Goal: Information Seeking & Learning: Learn about a topic

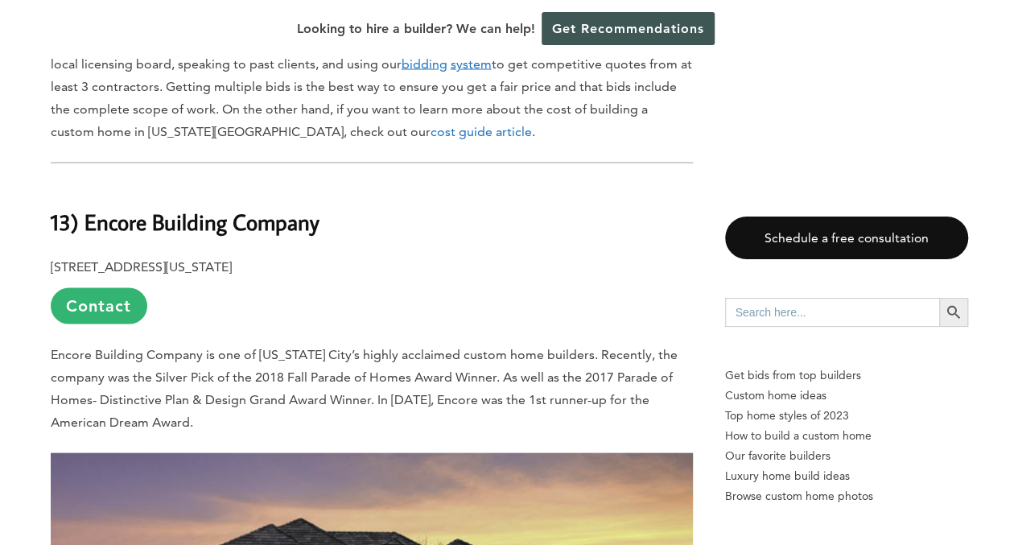
scroll to position [1480, 0]
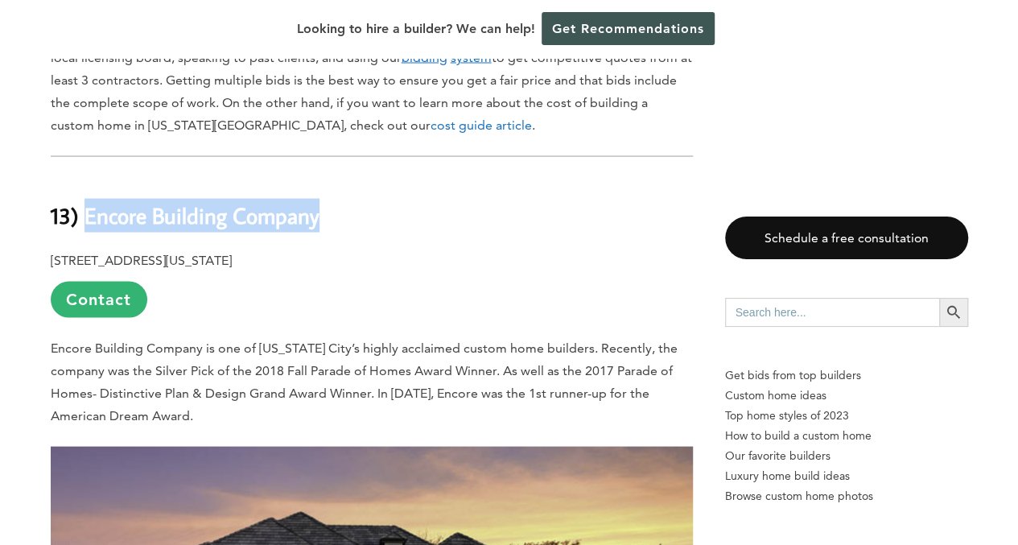
drag, startPoint x: 332, startPoint y: 126, endPoint x: 84, endPoint y: 128, distance: 248.7
click at [84, 175] on h2 "13) Encore Building Company" at bounding box center [372, 203] width 642 height 56
copy b "Encore Building Company"
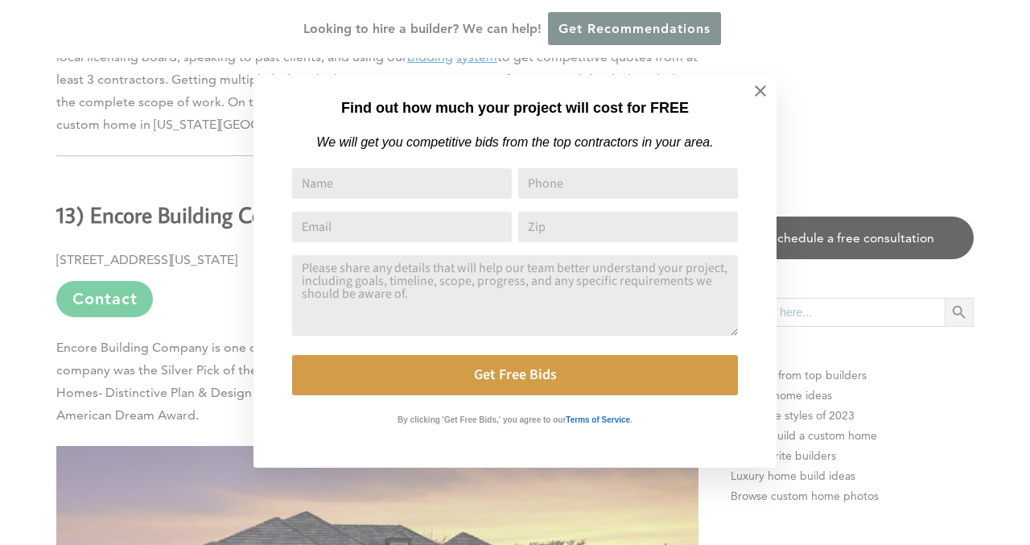
click at [159, 176] on div "Find out how much your project will cost for FREE We will get you competitive b…" at bounding box center [515, 272] width 1030 height 545
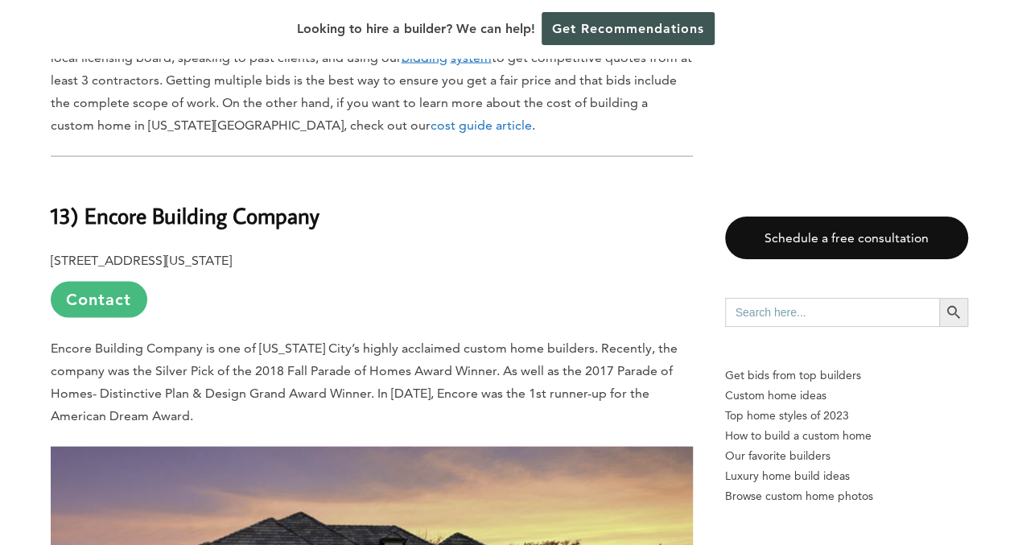
click at [74, 281] on link "Contact" at bounding box center [99, 299] width 97 height 36
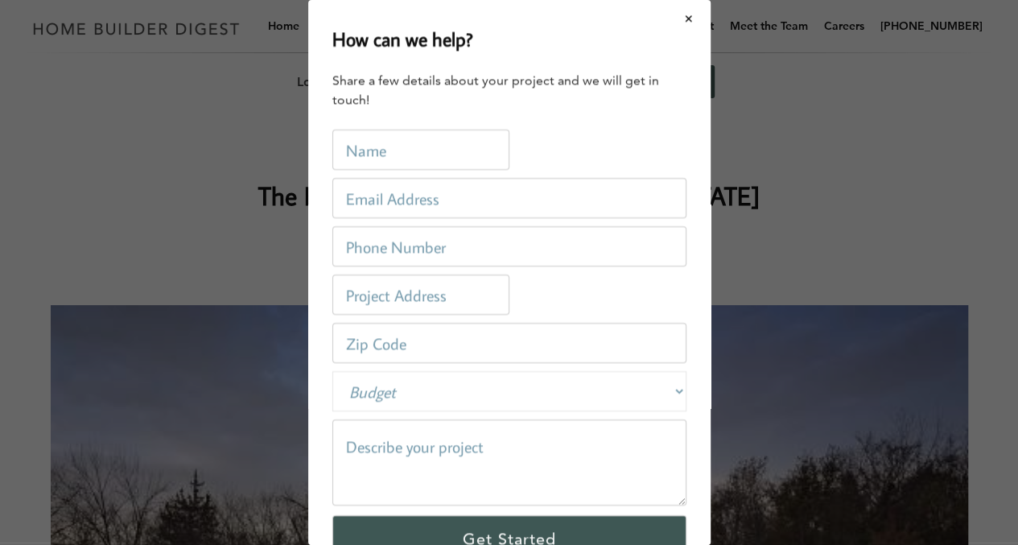
scroll to position [0, 0]
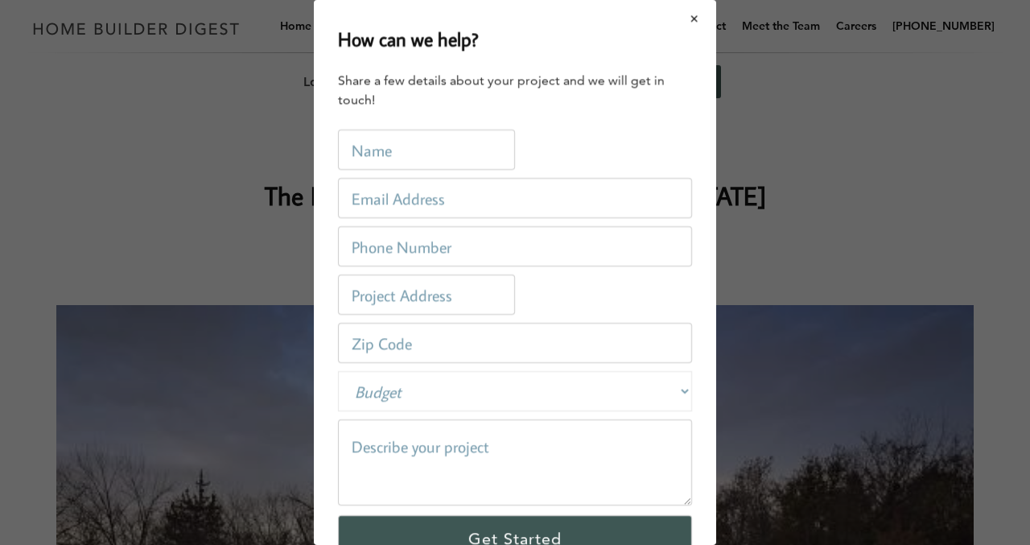
click at [681, 7] on button "Close modal" at bounding box center [695, 19] width 43 height 34
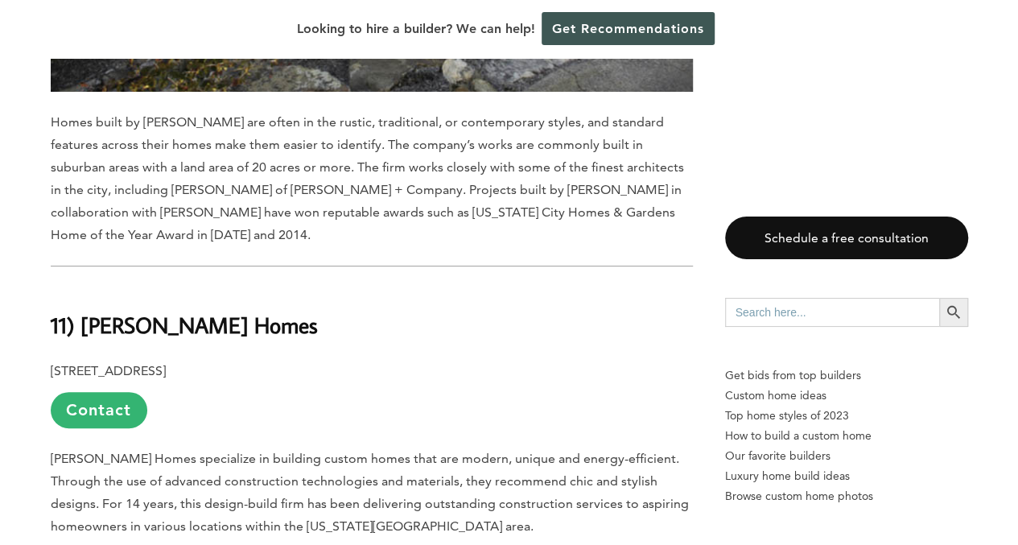
scroll to position [3104, 0]
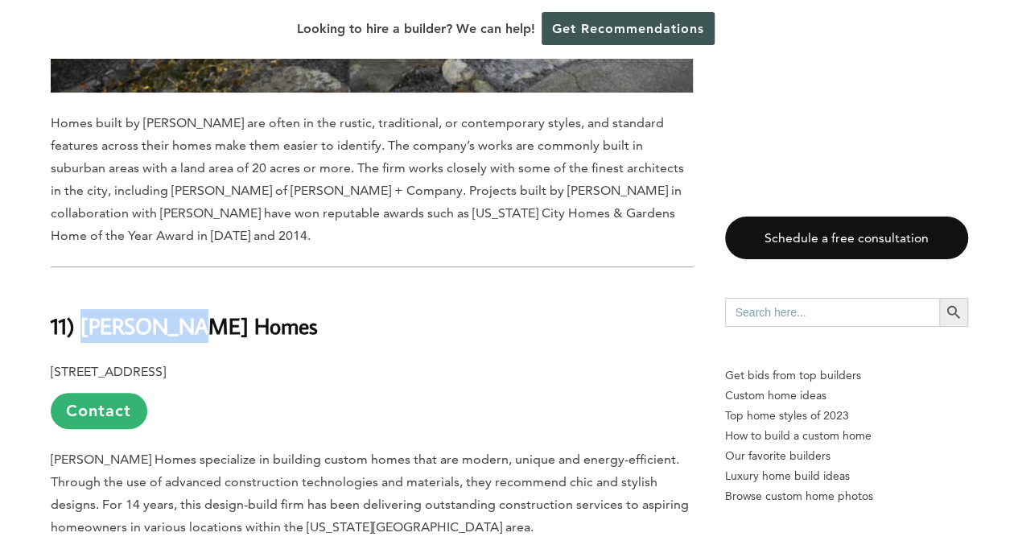
drag, startPoint x: 210, startPoint y: 221, endPoint x: 84, endPoint y: 223, distance: 125.6
click at [84, 286] on h2 "11) [PERSON_NAME] Homes" at bounding box center [372, 314] width 642 height 56
copy b "[PERSON_NAME] Homes"
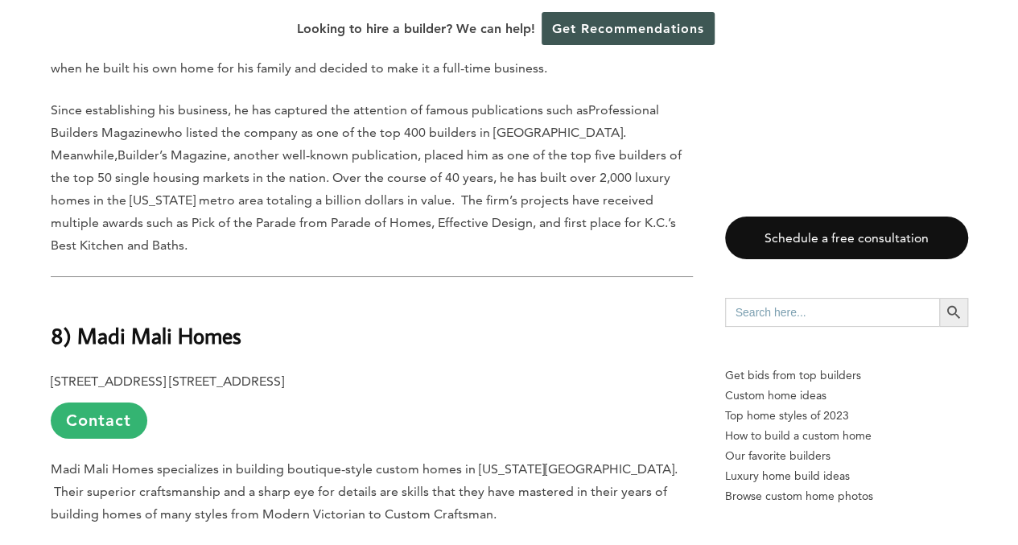
scroll to position [5968, 0]
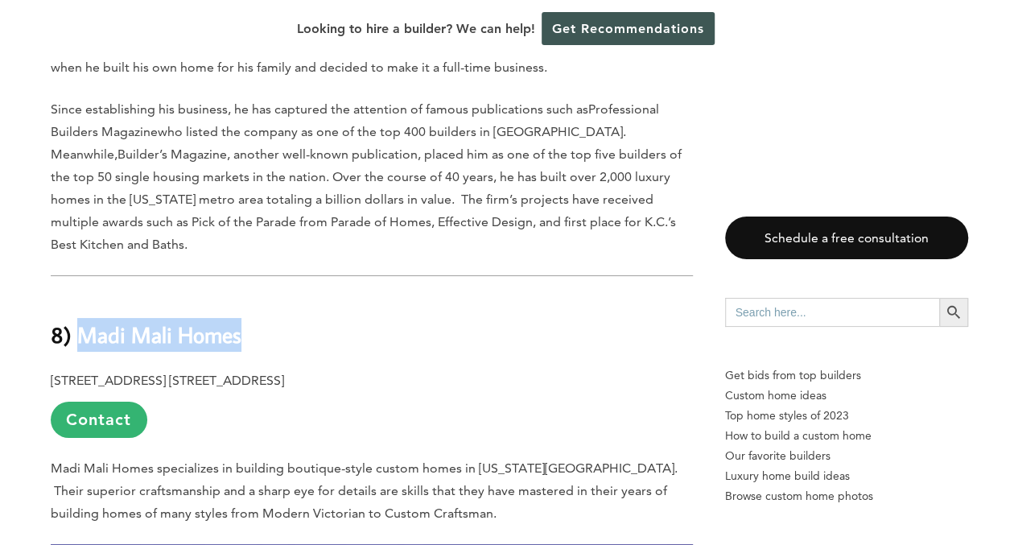
drag, startPoint x: 254, startPoint y: 158, endPoint x: 84, endPoint y: 153, distance: 170.7
click at [84, 295] on h2 "8) Madi Mali Homes" at bounding box center [372, 323] width 642 height 56
copy b "Madi Mali Homes"
